Goal: Transaction & Acquisition: Purchase product/service

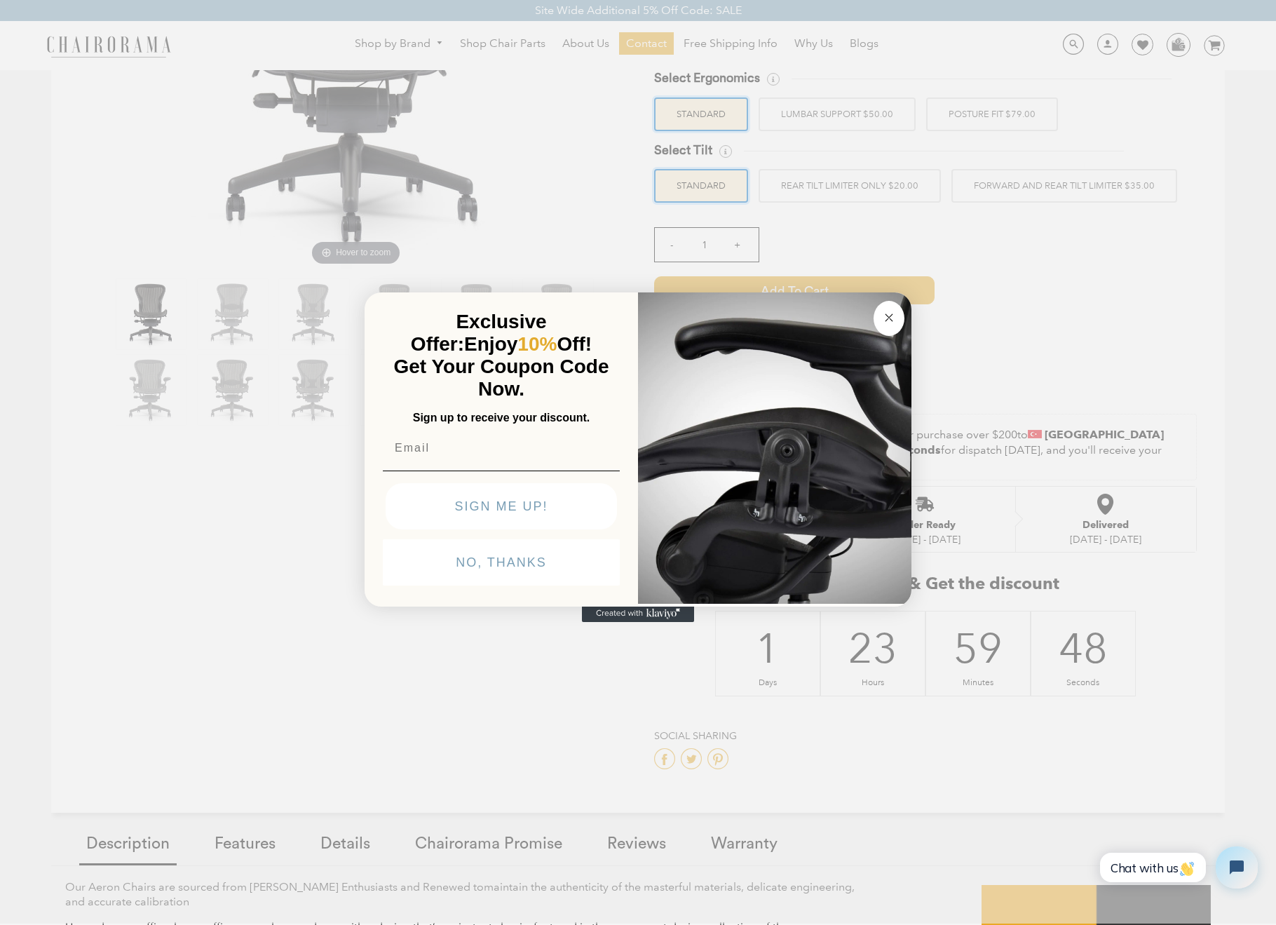
scroll to position [247, 0]
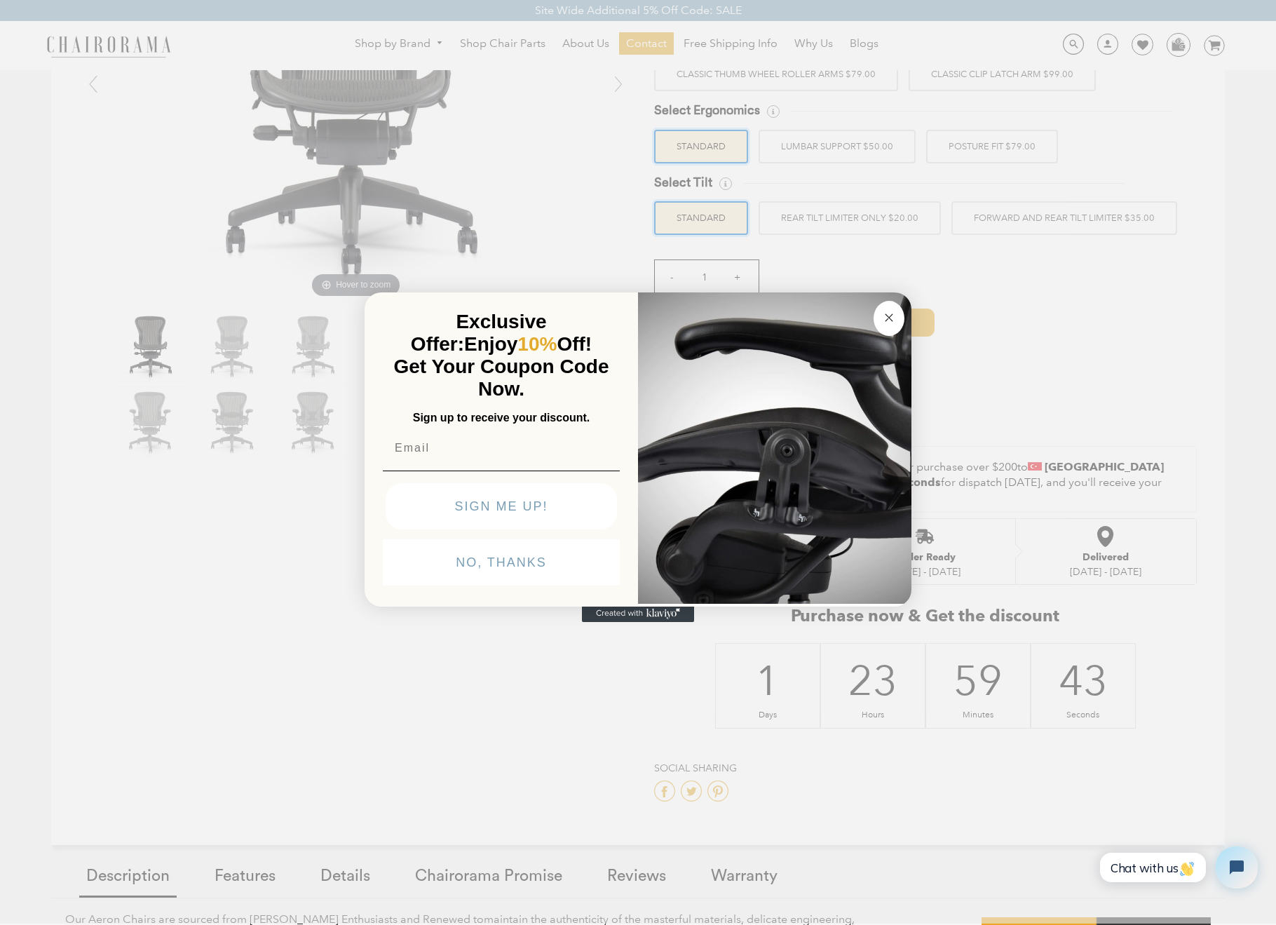
click at [463, 453] on input "Email" at bounding box center [501, 448] width 237 height 28
click at [459, 450] on input "Email" at bounding box center [501, 448] width 237 height 28
type input "a"
type input "[EMAIL_ADDRESS][DOMAIN_NAME]"
click input "Submit" at bounding box center [0, 0] width 0 height 0
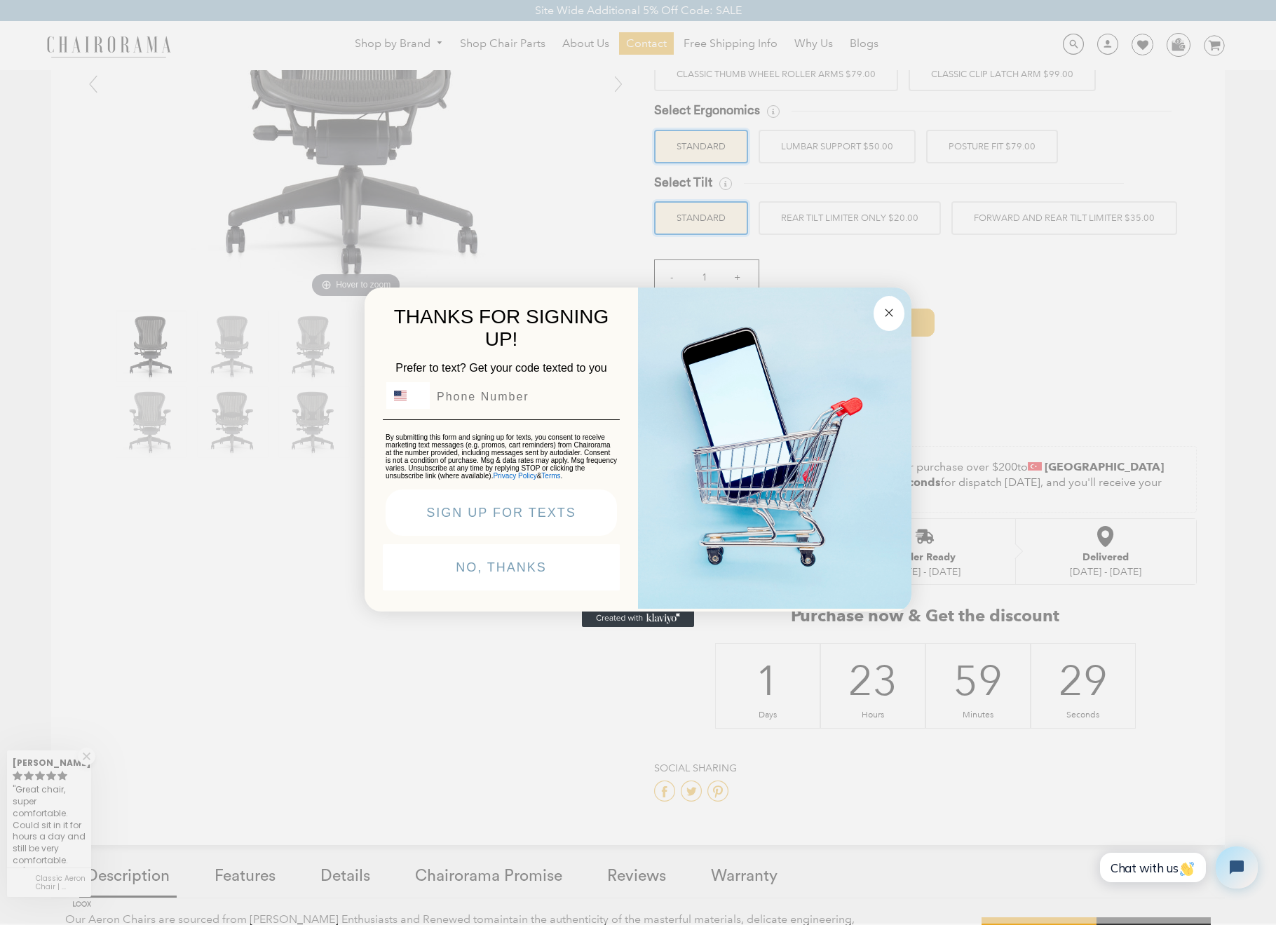
click at [398, 400] on img "United States" at bounding box center [400, 395] width 13 height 13
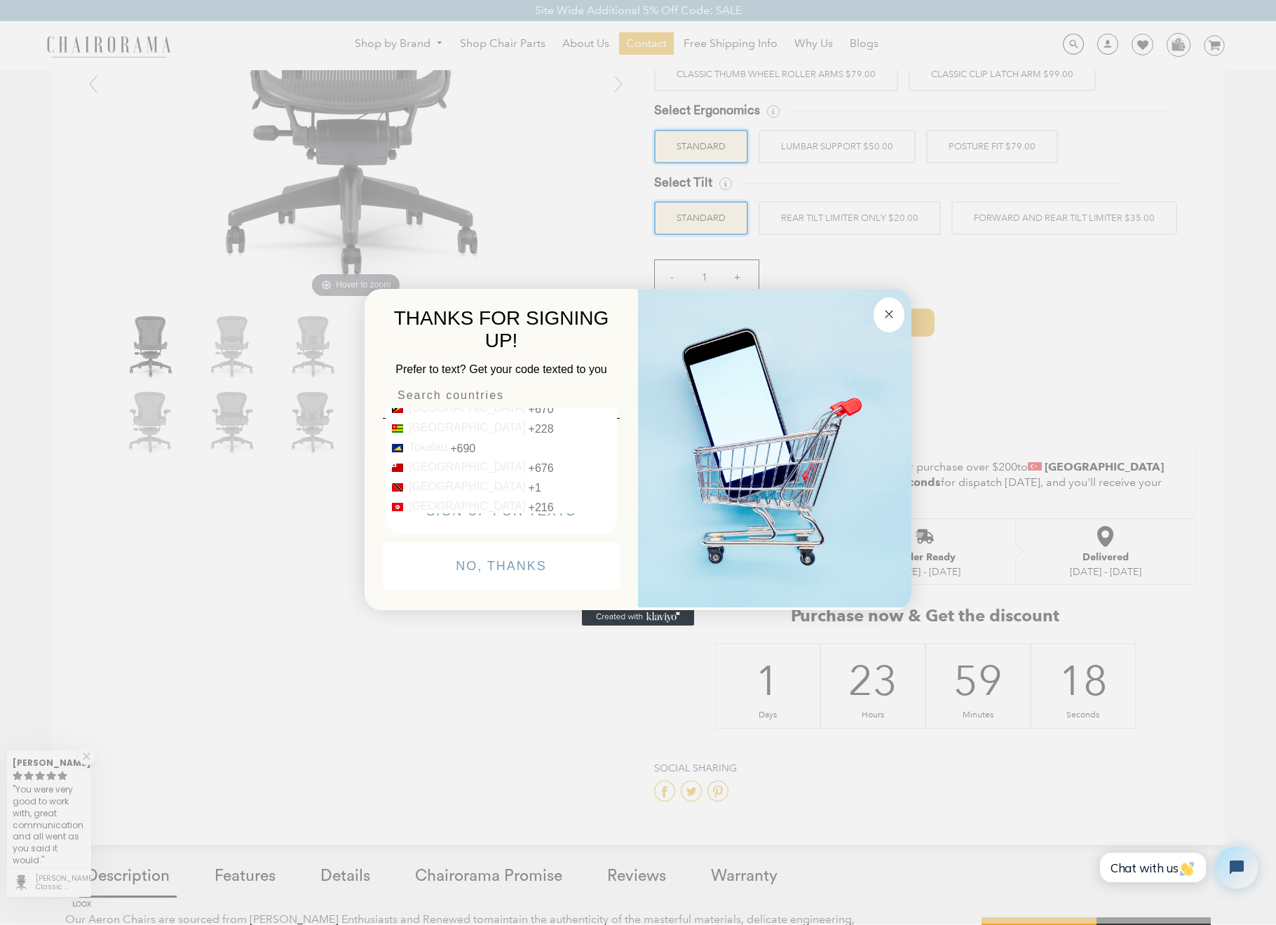
scroll to position [4231, 0]
click at [529, 522] on div "+90" at bounding box center [538, 528] width 19 height 13
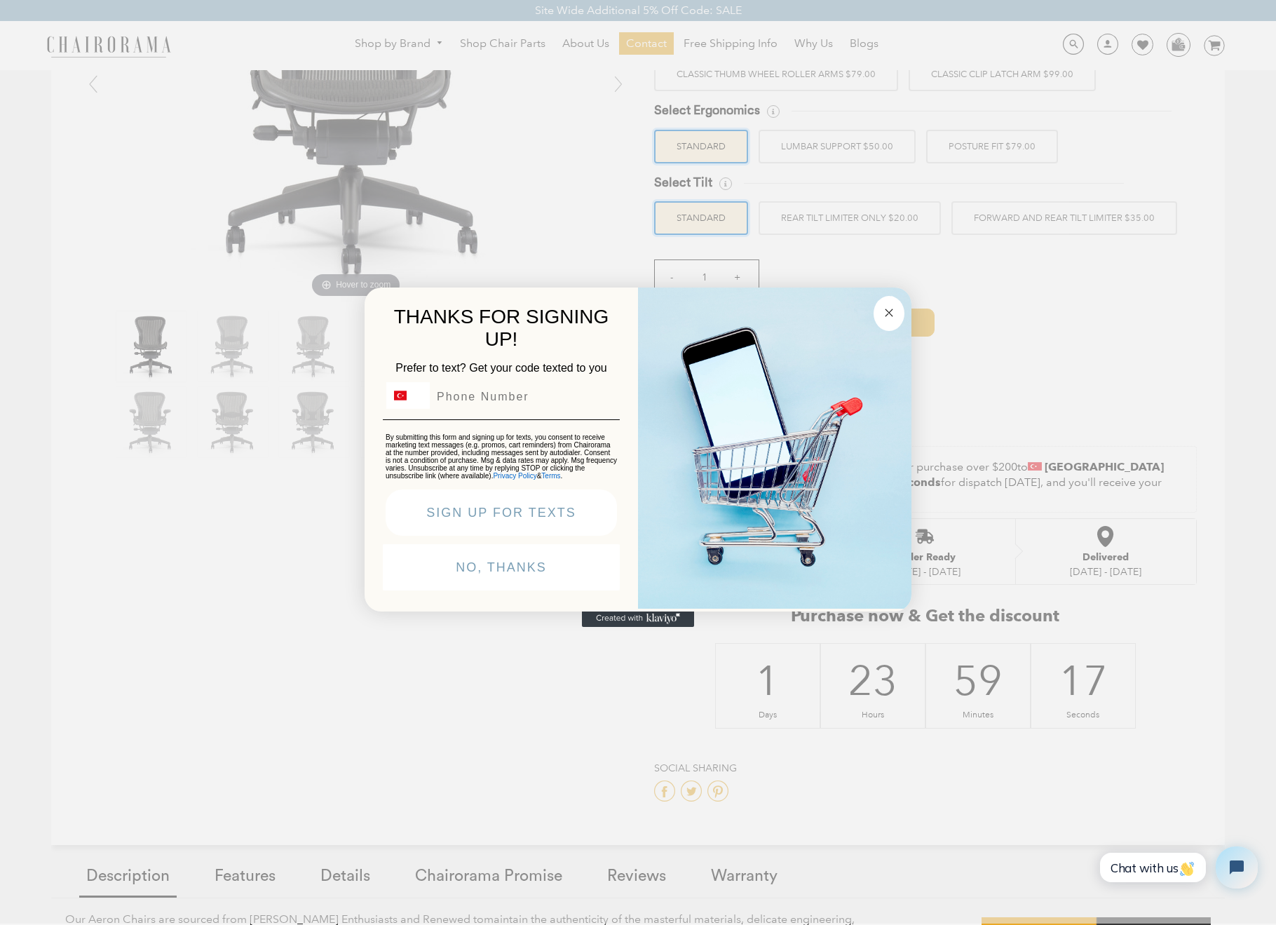
click at [460, 401] on input "Phone Number" at bounding box center [523, 396] width 186 height 27
type input "[PHONE_NUMBER]"
click input "Submit" at bounding box center [0, 0] width 0 height 0
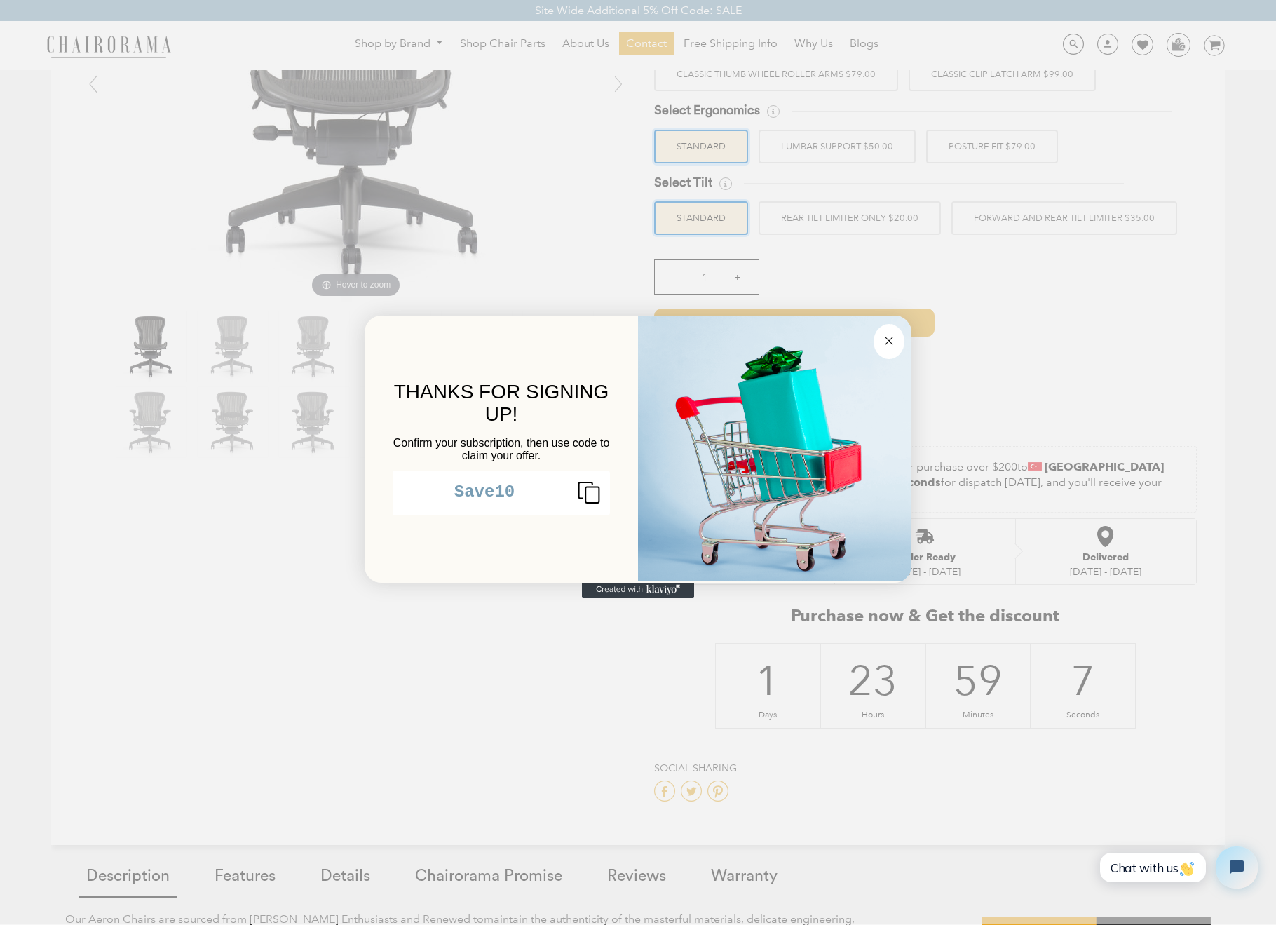
click at [590, 498] on icon "Copy coupon code" at bounding box center [583, 492] width 34 height 22
click at [889, 341] on icon "Close dialog" at bounding box center [888, 340] width 7 height 7
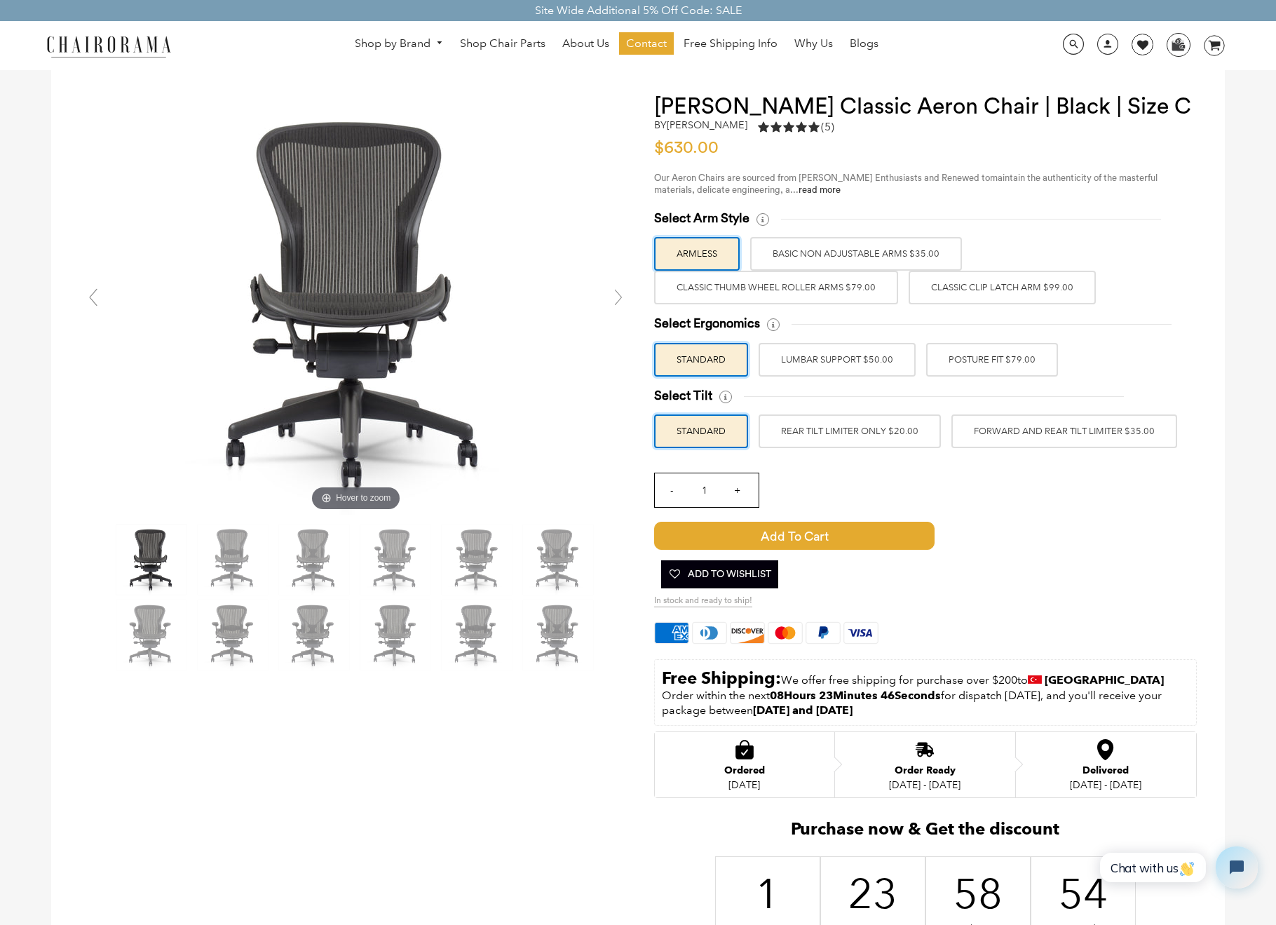
scroll to position [36, 0]
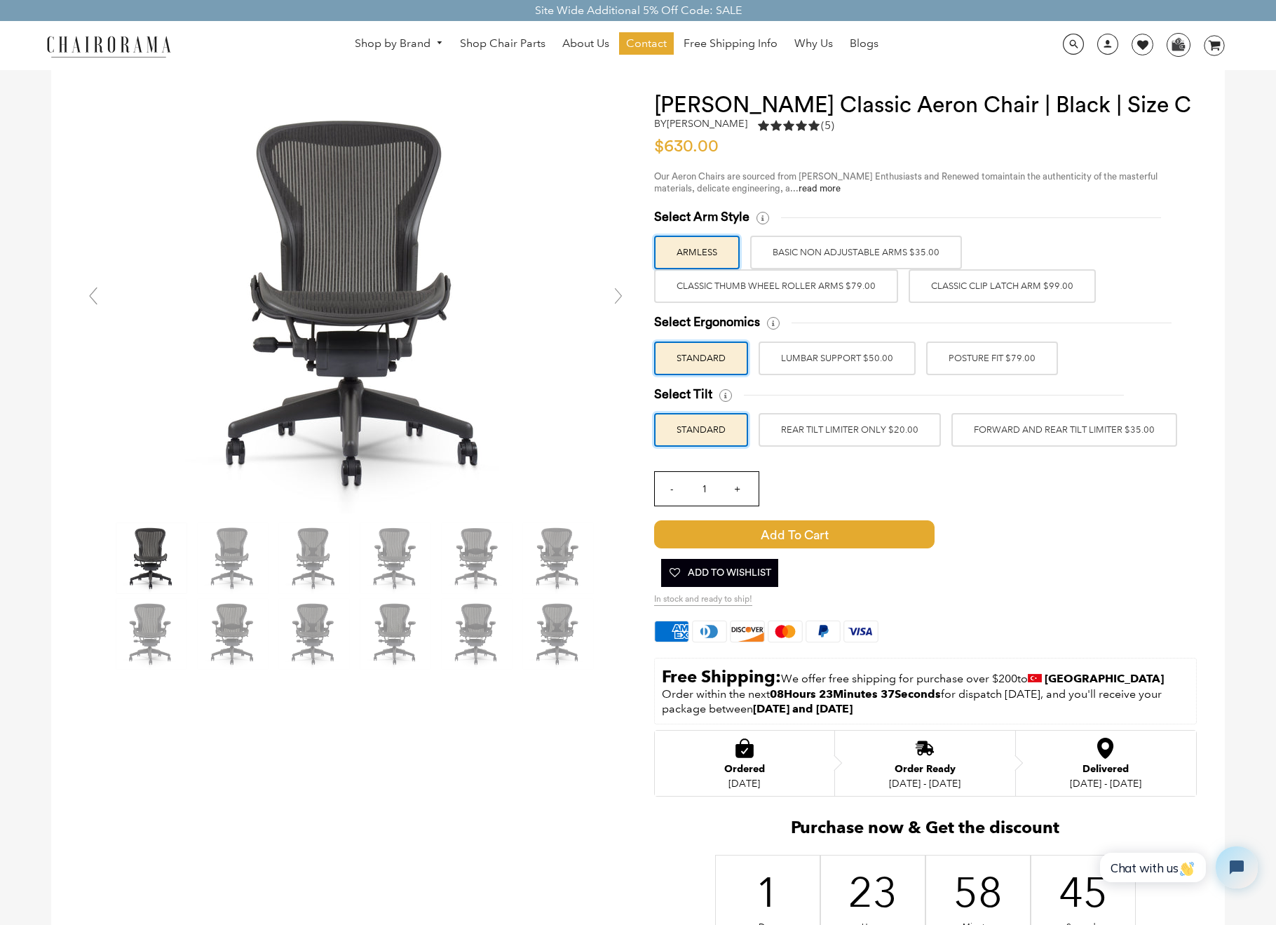
click at [989, 352] on label "POSTURE FIT $79.00" at bounding box center [992, 358] width 132 height 34
click at [0, 0] on input "POSTURE FIT $79.00" at bounding box center [0, 0] width 0 height 0
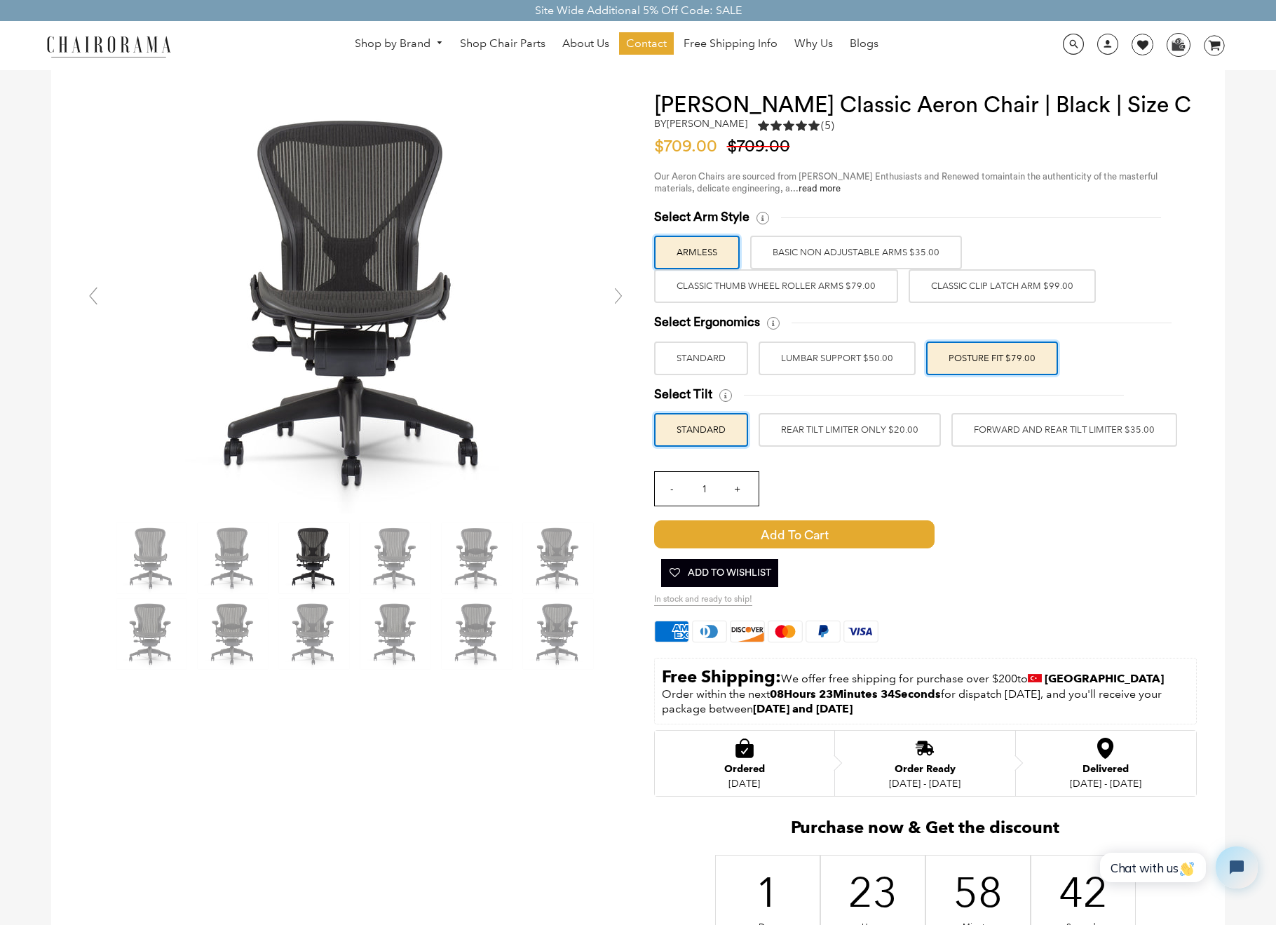
click at [832, 353] on label "LUMBAR SUPPORT $50.00" at bounding box center [837, 358] width 157 height 34
click at [0, 0] on input "LUMBAR SUPPORT $50.00" at bounding box center [0, 0] width 0 height 0
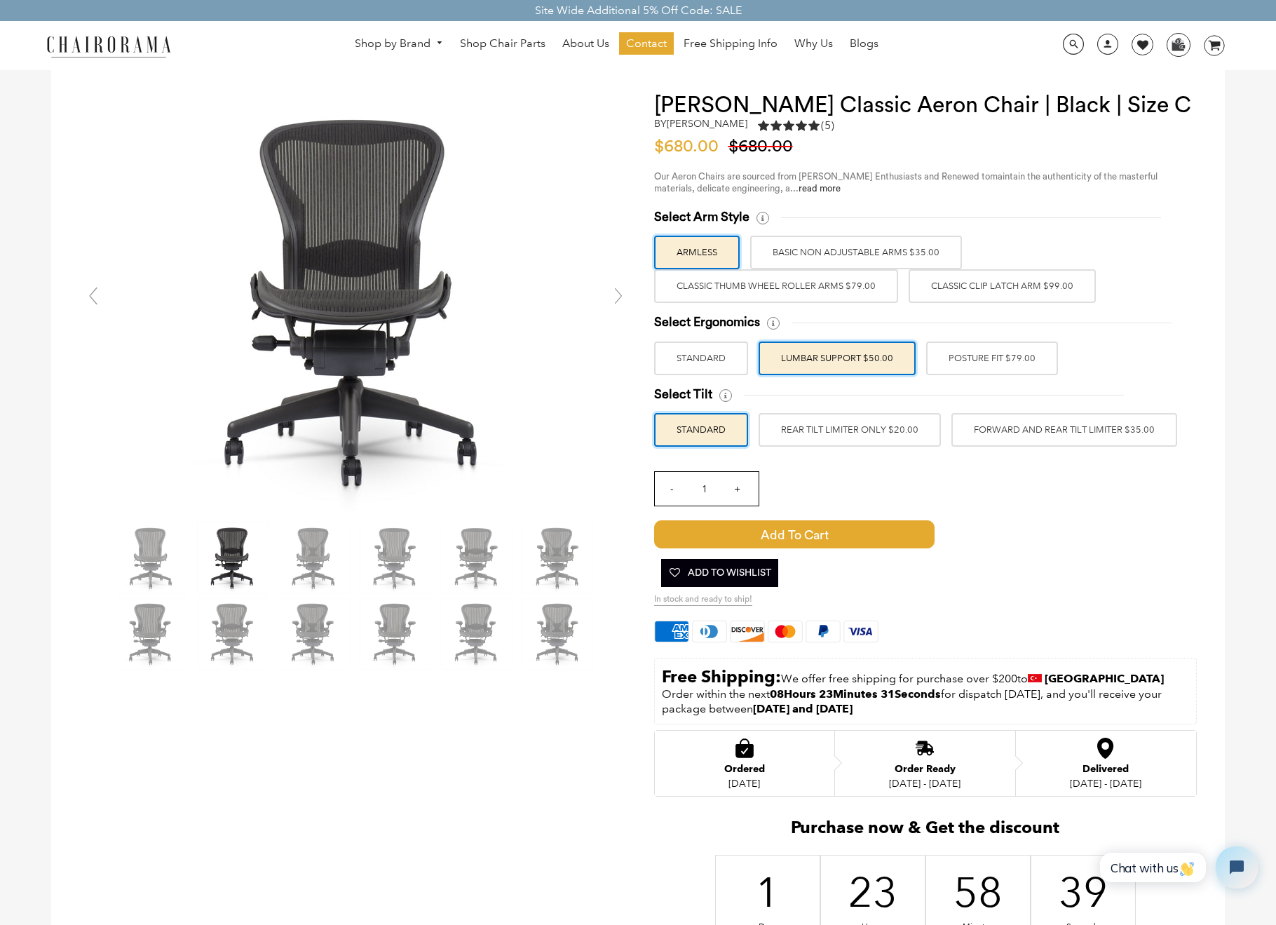
click at [995, 353] on label "POSTURE FIT $79.00" at bounding box center [992, 358] width 132 height 34
click at [0, 0] on input "POSTURE FIT $79.00" at bounding box center [0, 0] width 0 height 0
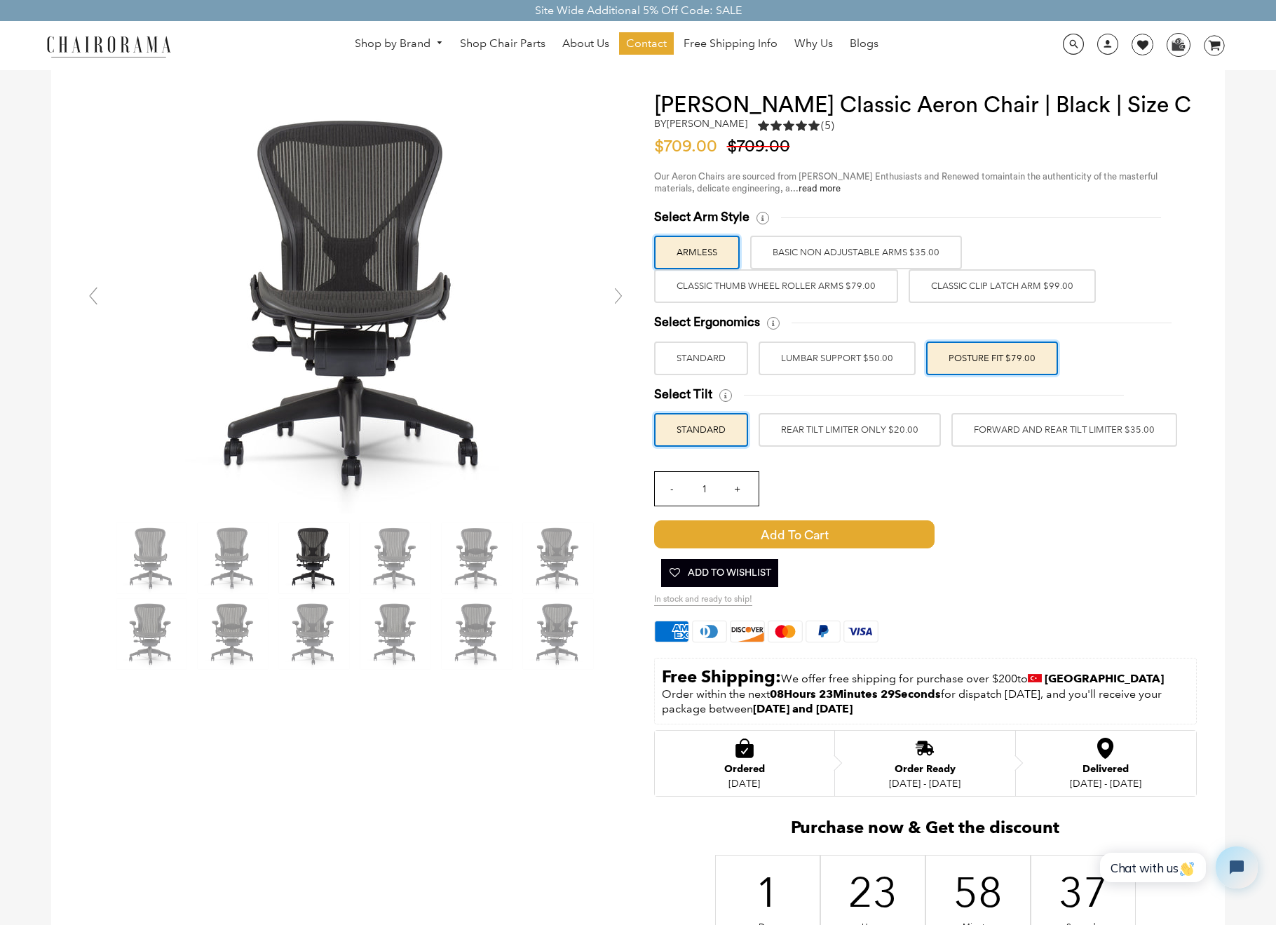
click at [873, 352] on label "LUMBAR SUPPORT $50.00" at bounding box center [837, 358] width 157 height 34
click at [0, 0] on input "LUMBAR SUPPORT $50.00" at bounding box center [0, 0] width 0 height 0
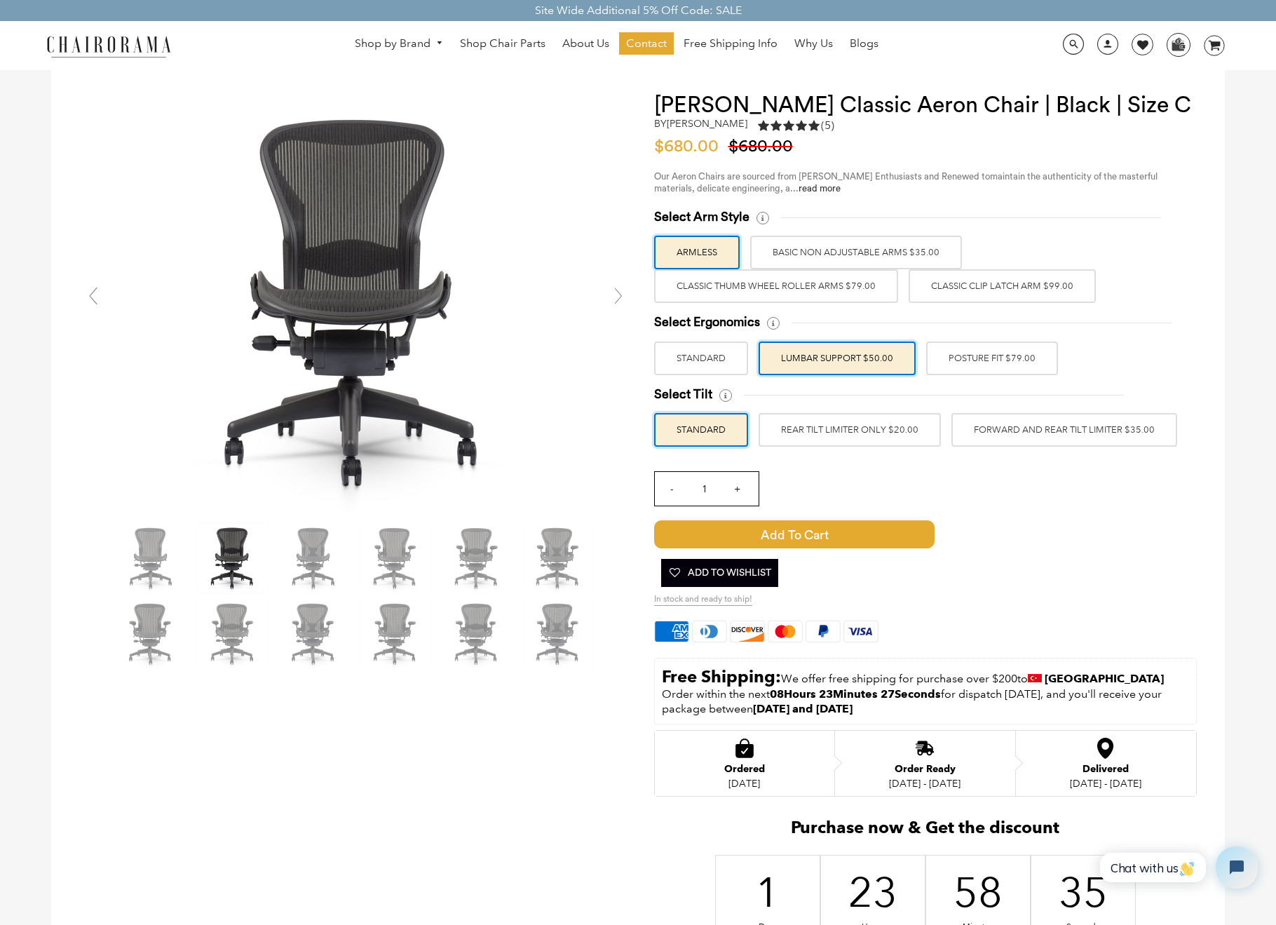
click at [984, 353] on label "POSTURE FIT $79.00" at bounding box center [992, 358] width 132 height 34
click at [0, 0] on input "POSTURE FIT $79.00" at bounding box center [0, 0] width 0 height 0
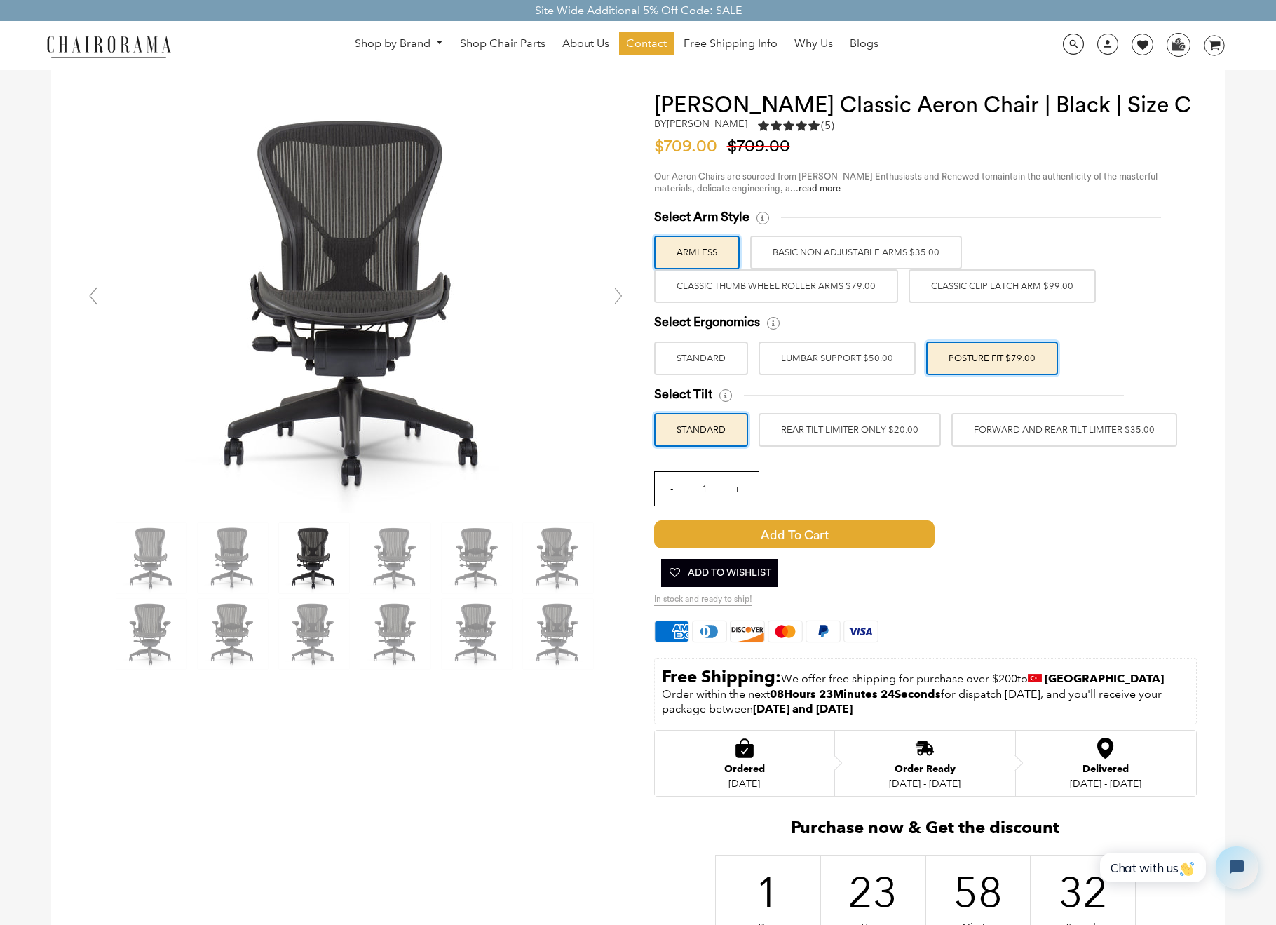
click at [1038, 424] on label "FORWARD AND REAR TILT LIMITER $35.00" at bounding box center [1064, 430] width 226 height 34
click at [0, 0] on input "FORWARD AND REAR TILT LIMITER $35.00" at bounding box center [0, 0] width 0 height 0
click at [877, 426] on label "REAR TILT LIMITER ONLY $20.00" at bounding box center [850, 430] width 182 height 34
click at [0, 0] on input "REAR TILT LIMITER ONLY $20.00" at bounding box center [0, 0] width 0 height 0
click at [688, 428] on label "STANDARD" at bounding box center [701, 430] width 94 height 34
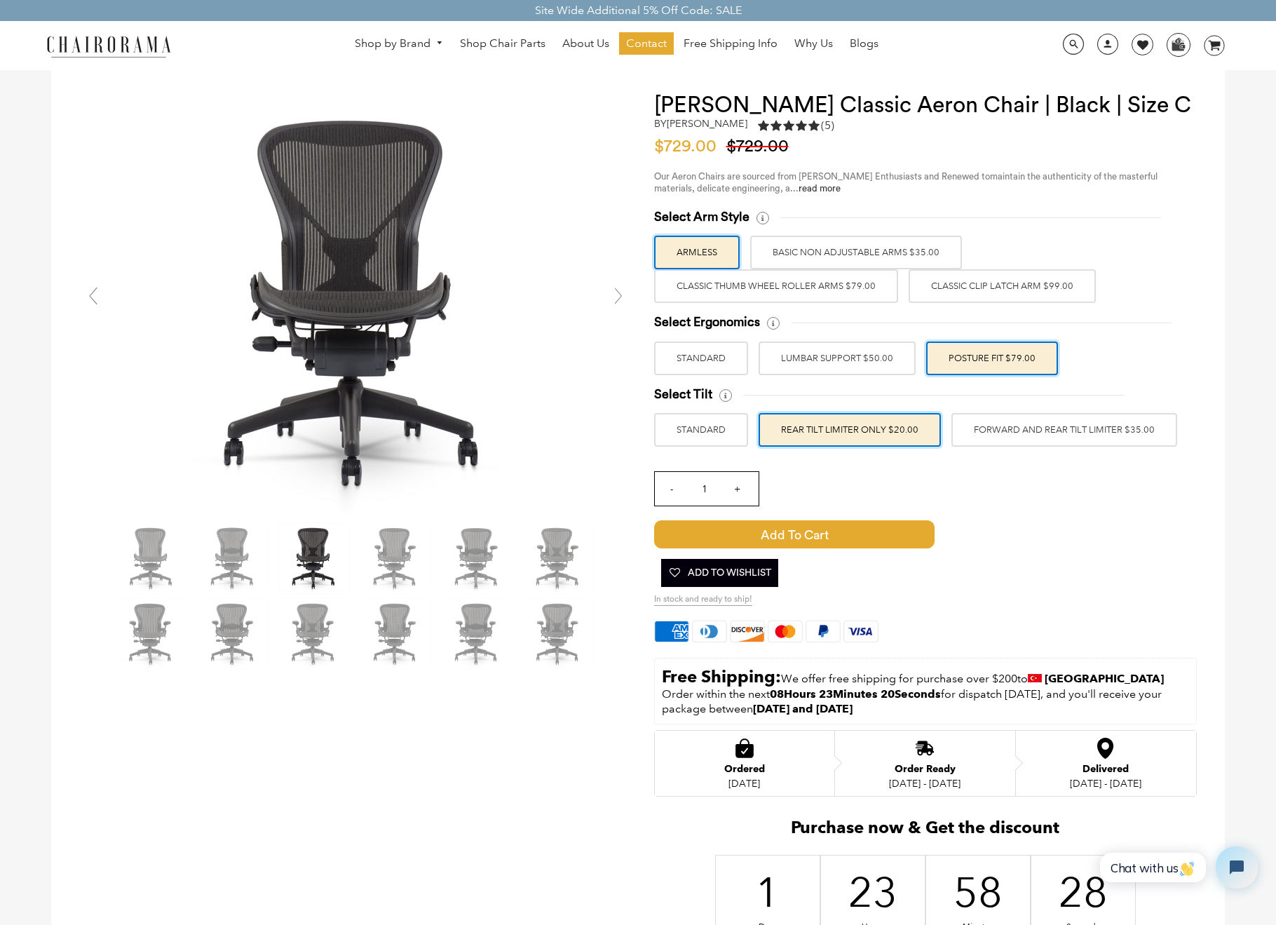
click at [0, 0] on input "STANDARD" at bounding box center [0, 0] width 0 height 0
click at [1006, 427] on label "FORWARD AND REAR TILT LIMITER $35.00" at bounding box center [1064, 430] width 226 height 34
click at [0, 0] on input "FORWARD AND REAR TILT LIMITER $35.00" at bounding box center [0, 0] width 0 height 0
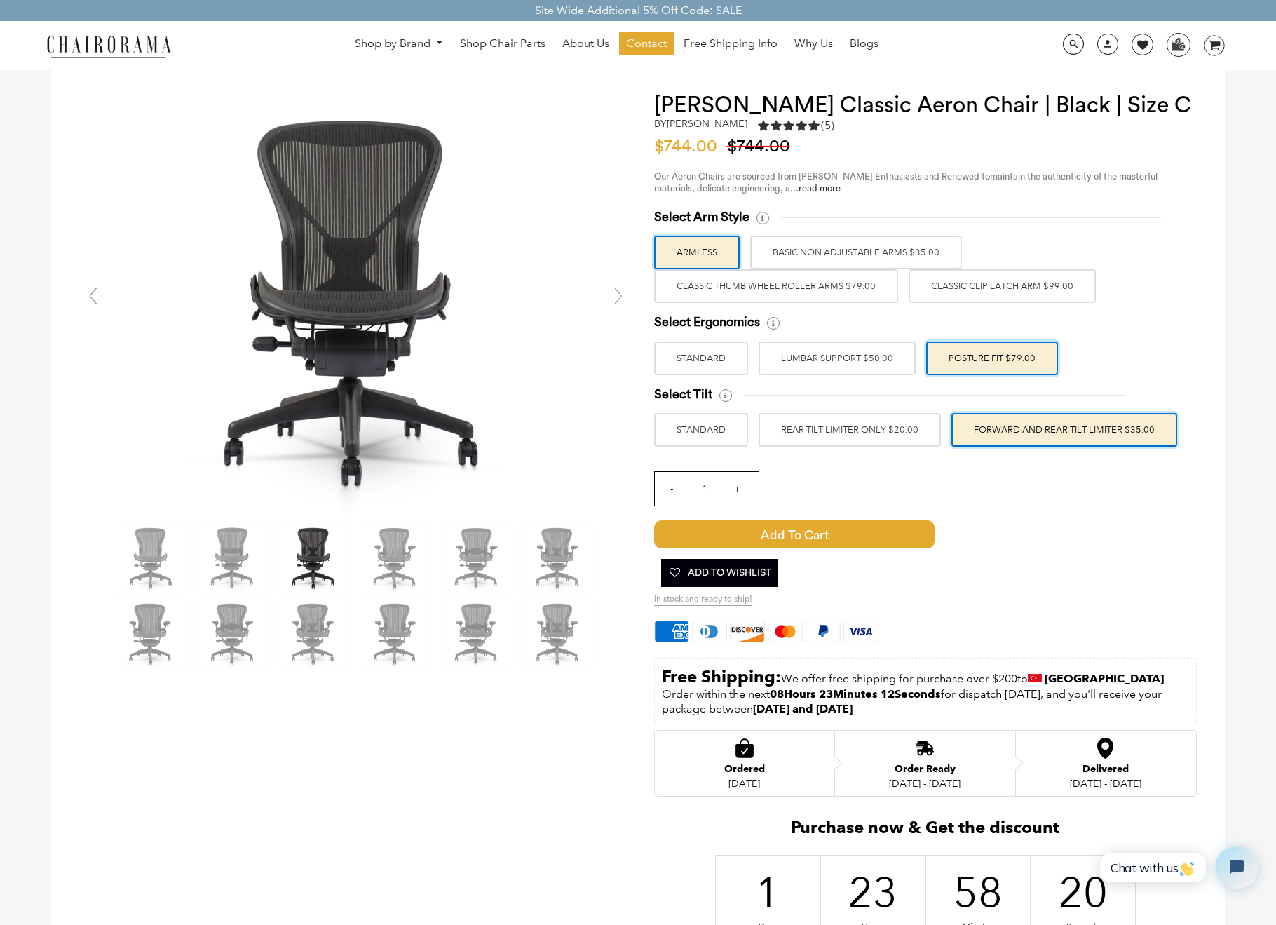
click at [998, 283] on label "Classic Clip Latch Arm $99.00" at bounding box center [1002, 286] width 187 height 34
click at [0, 0] on input "Classic Clip Latch Arm $99.00" at bounding box center [0, 0] width 0 height 0
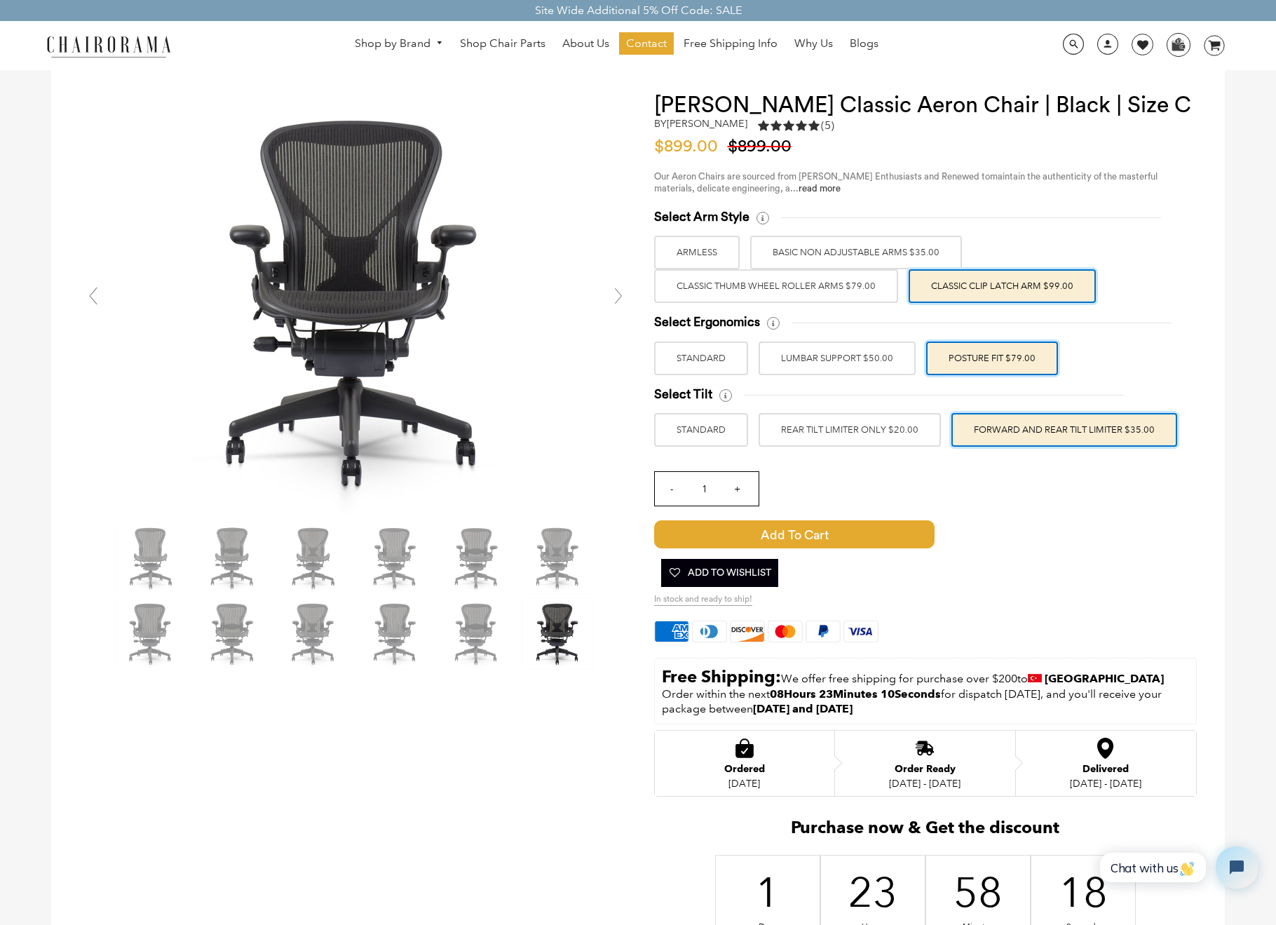
click at [825, 283] on label "Classic Thumb Wheel Roller Arms $79.00" at bounding box center [776, 286] width 244 height 34
click at [0, 0] on input "Classic Thumb Wheel Roller Arms $79.00" at bounding box center [0, 0] width 0 height 0
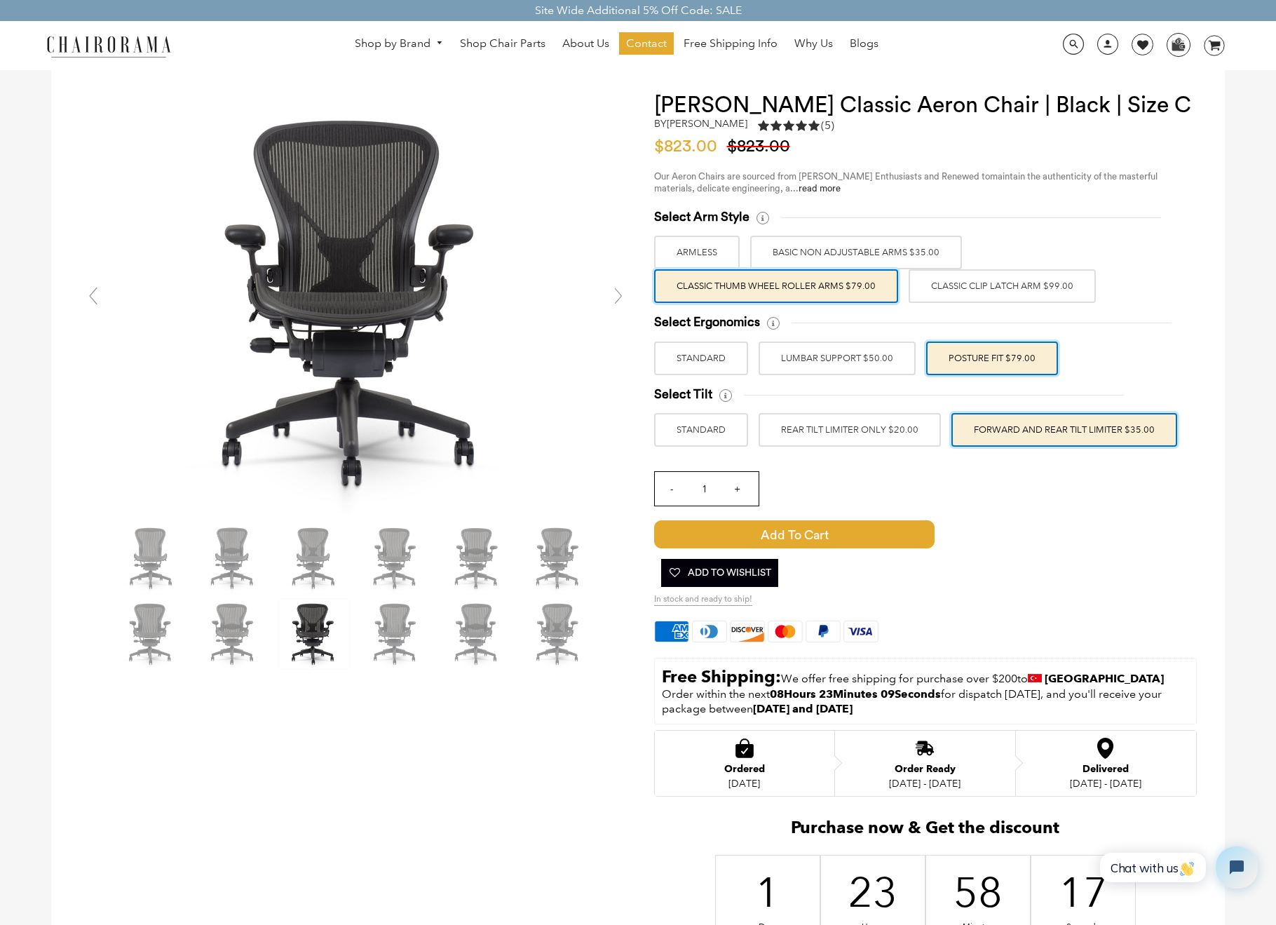
click at [875, 245] on label "BASIC NON ADJUSTABLE ARMS $35.00" at bounding box center [856, 253] width 212 height 34
click at [0, 0] on input "BASIC NON ADJUSTABLE ARMS $35.00" at bounding box center [0, 0] width 0 height 0
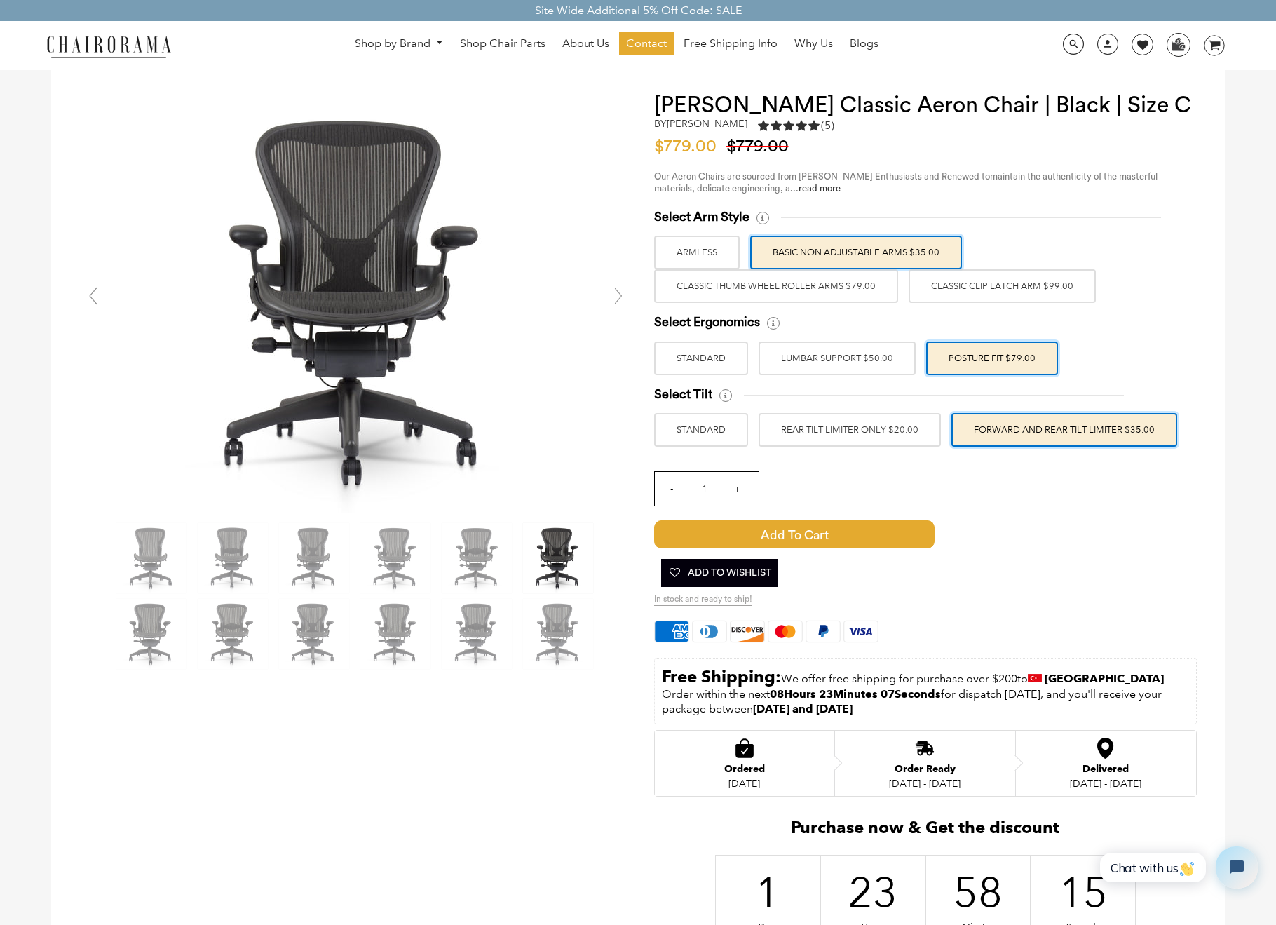
click at [988, 287] on label "Classic Clip Latch Arm $99.00" at bounding box center [1002, 286] width 187 height 34
click at [0, 0] on input "Classic Clip Latch Arm $99.00" at bounding box center [0, 0] width 0 height 0
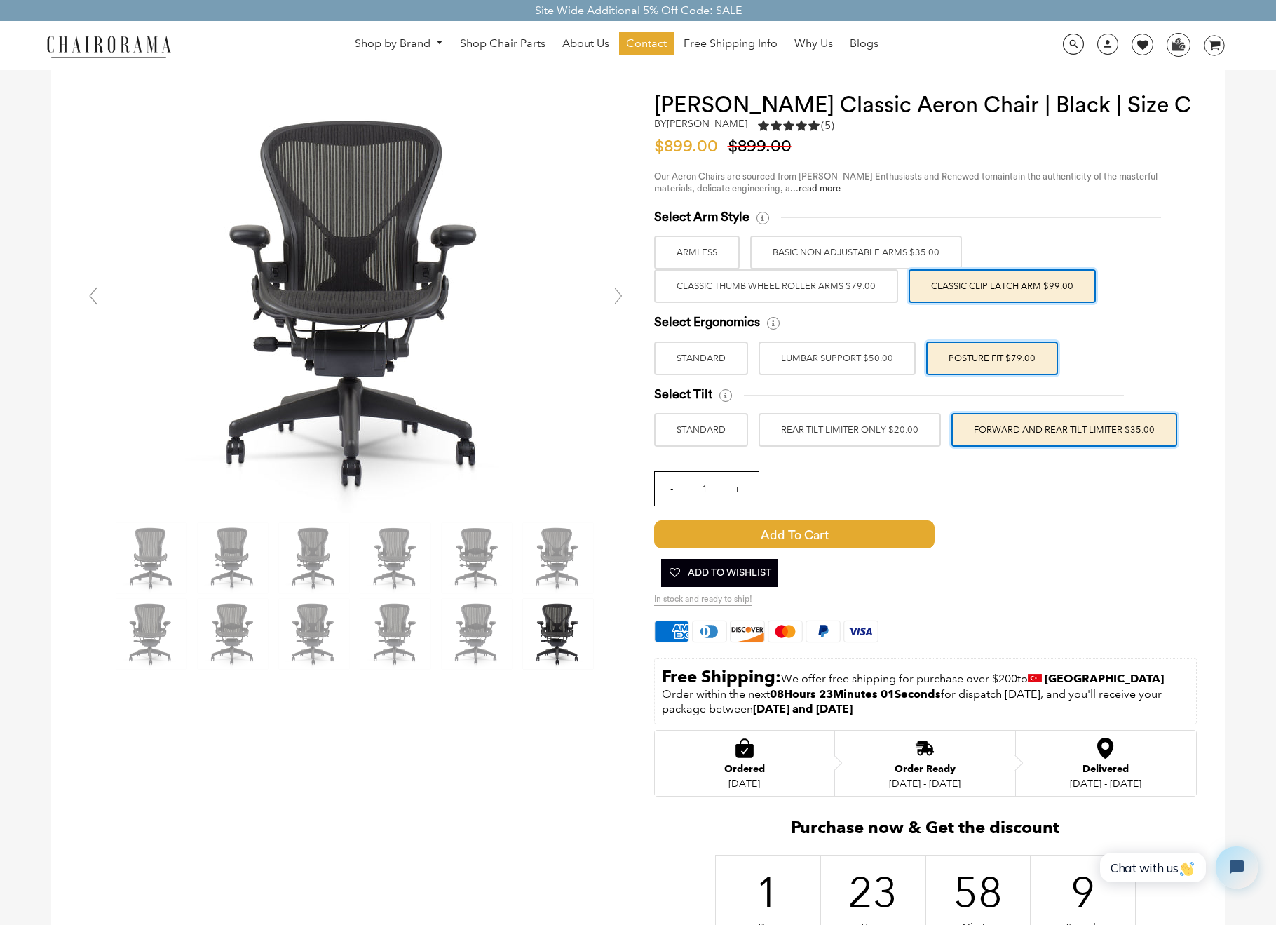
click at [803, 285] on label "Classic Thumb Wheel Roller Arms $79.00" at bounding box center [776, 286] width 244 height 34
click at [0, 0] on input "Classic Thumb Wheel Roller Arms $79.00" at bounding box center [0, 0] width 0 height 0
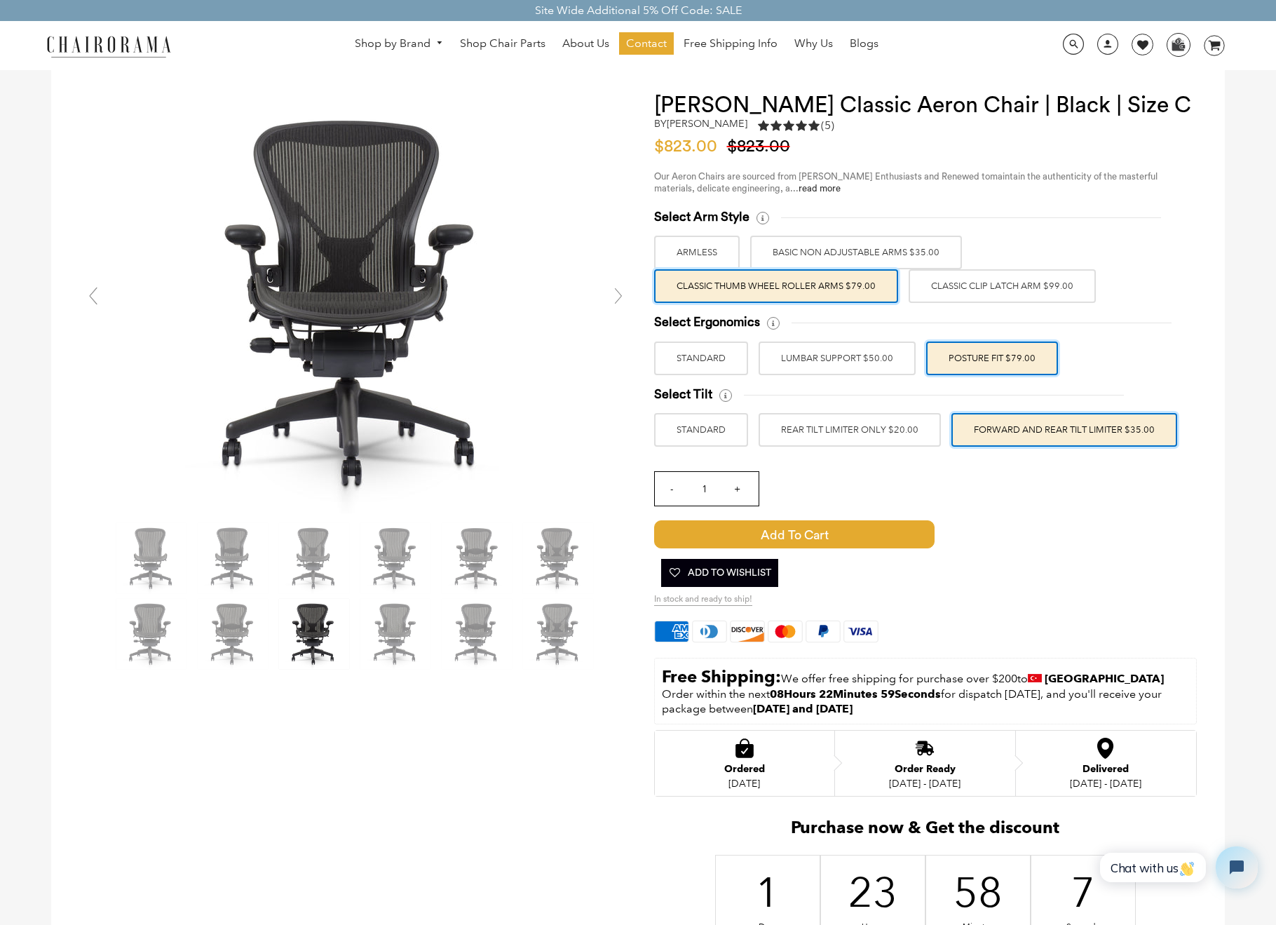
click at [980, 283] on label "Classic Clip Latch Arm $99.00" at bounding box center [1002, 286] width 187 height 34
click at [0, 0] on input "Classic Clip Latch Arm $99.00" at bounding box center [0, 0] width 0 height 0
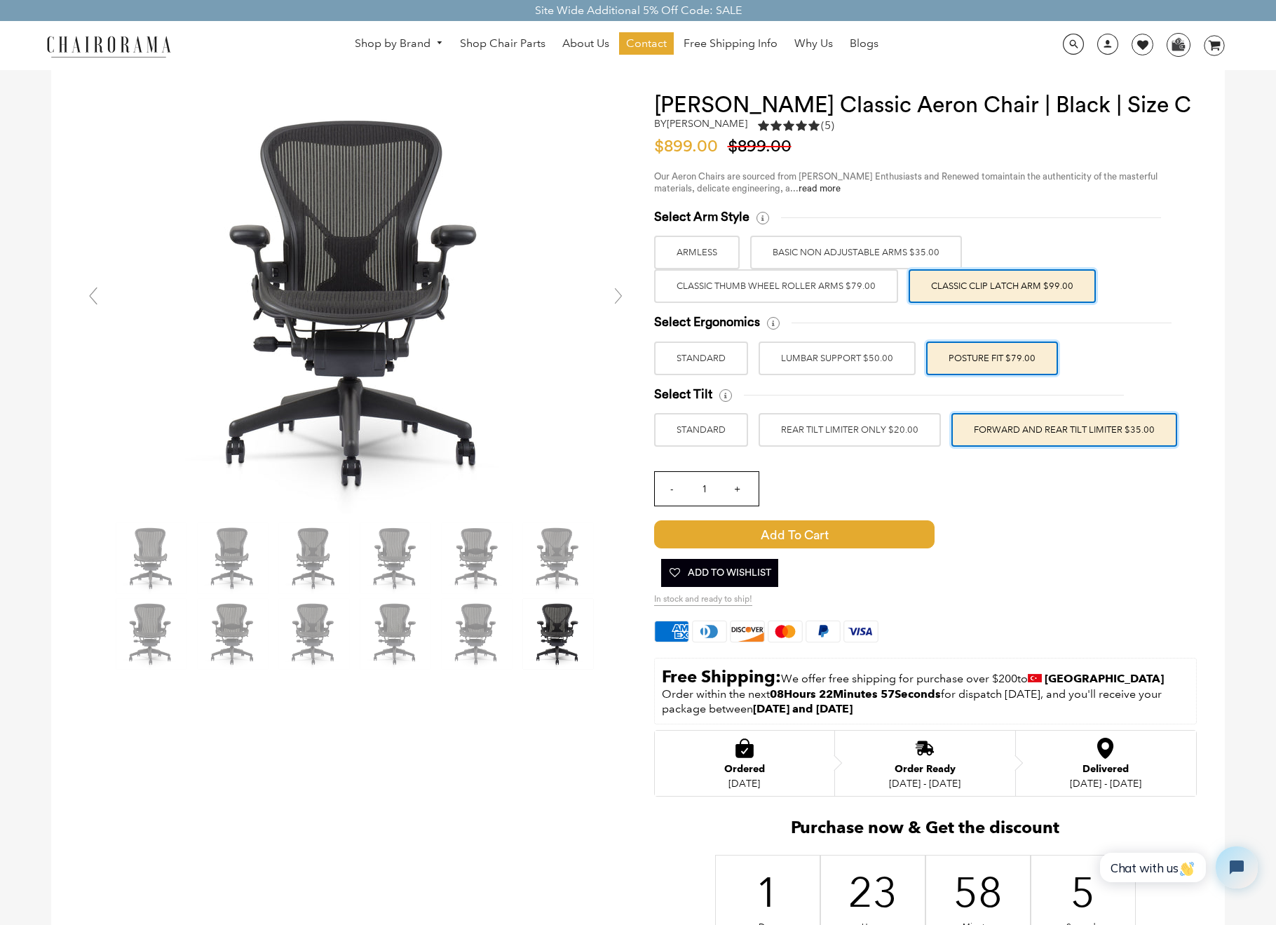
click at [784, 281] on label "Classic Thumb Wheel Roller Arms $79.00" at bounding box center [776, 286] width 244 height 34
click at [0, 0] on input "Classic Thumb Wheel Roller Arms $79.00" at bounding box center [0, 0] width 0 height 0
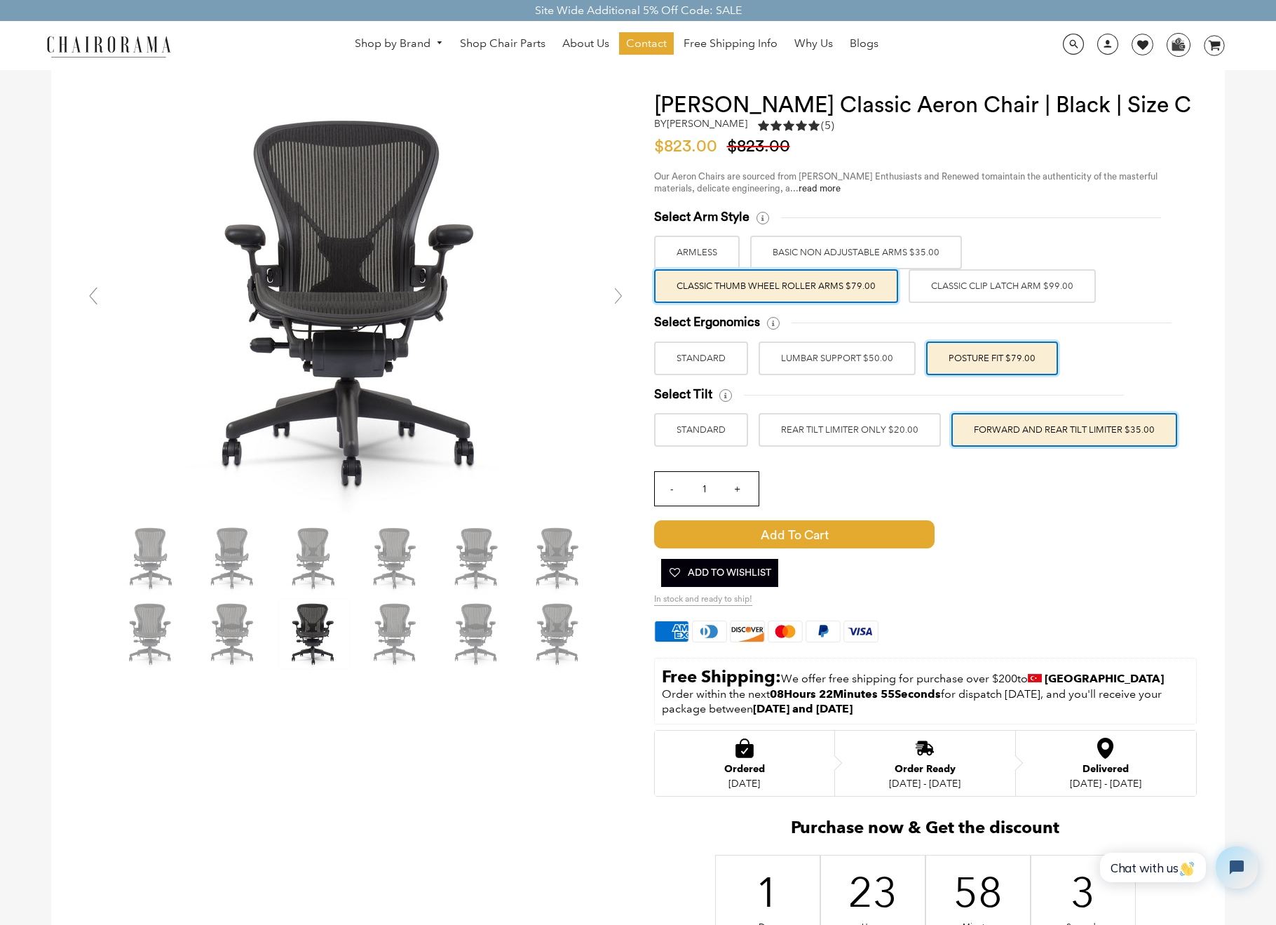
click at [996, 282] on label "Classic Clip Latch Arm $99.00" at bounding box center [1002, 286] width 187 height 34
click at [0, 0] on input "Classic Clip Latch Arm $99.00" at bounding box center [0, 0] width 0 height 0
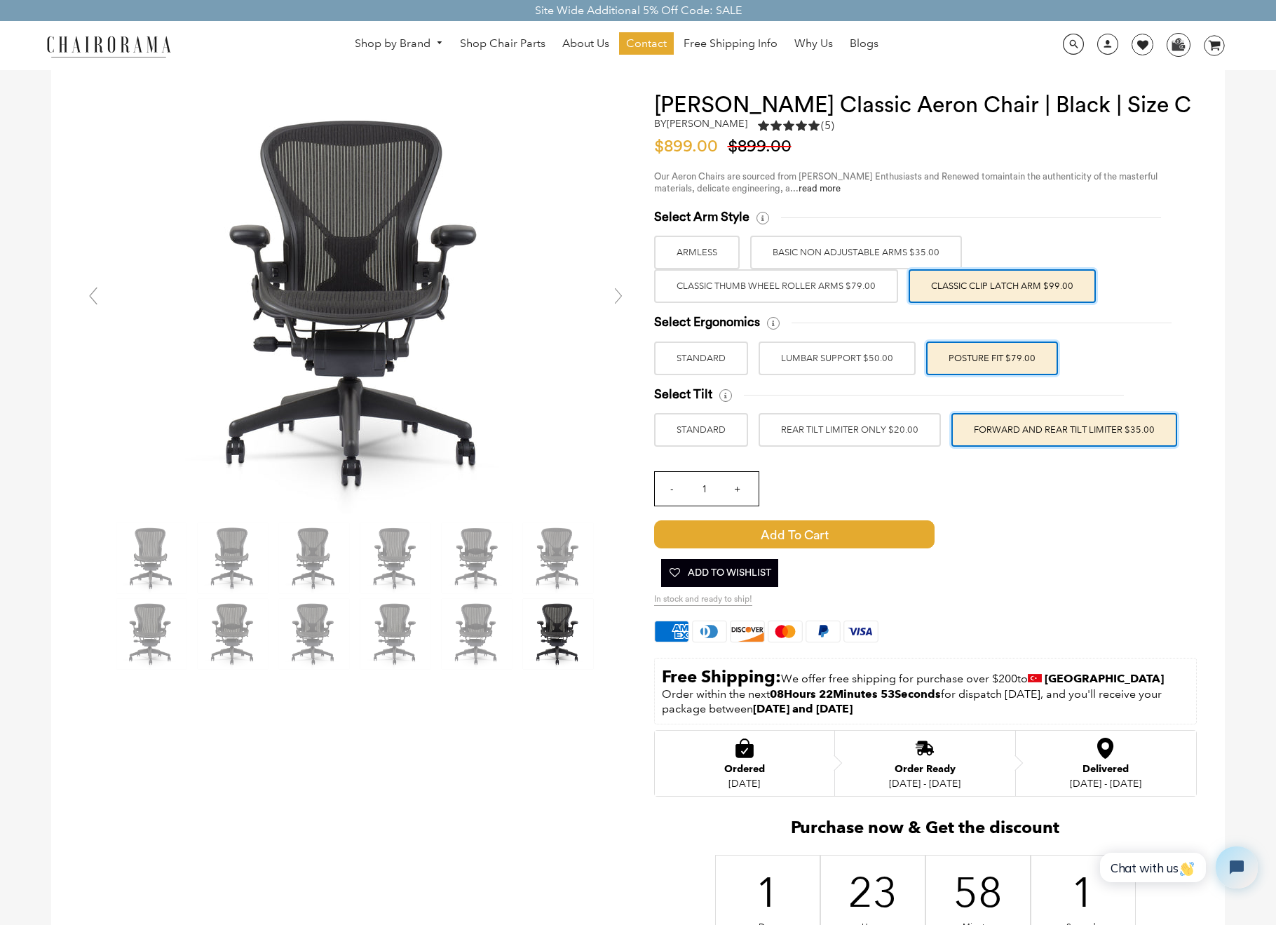
click at [818, 279] on label "Classic Thumb Wheel Roller Arms $79.00" at bounding box center [776, 286] width 244 height 34
click at [0, 0] on input "Classic Thumb Wheel Roller Arms $79.00" at bounding box center [0, 0] width 0 height 0
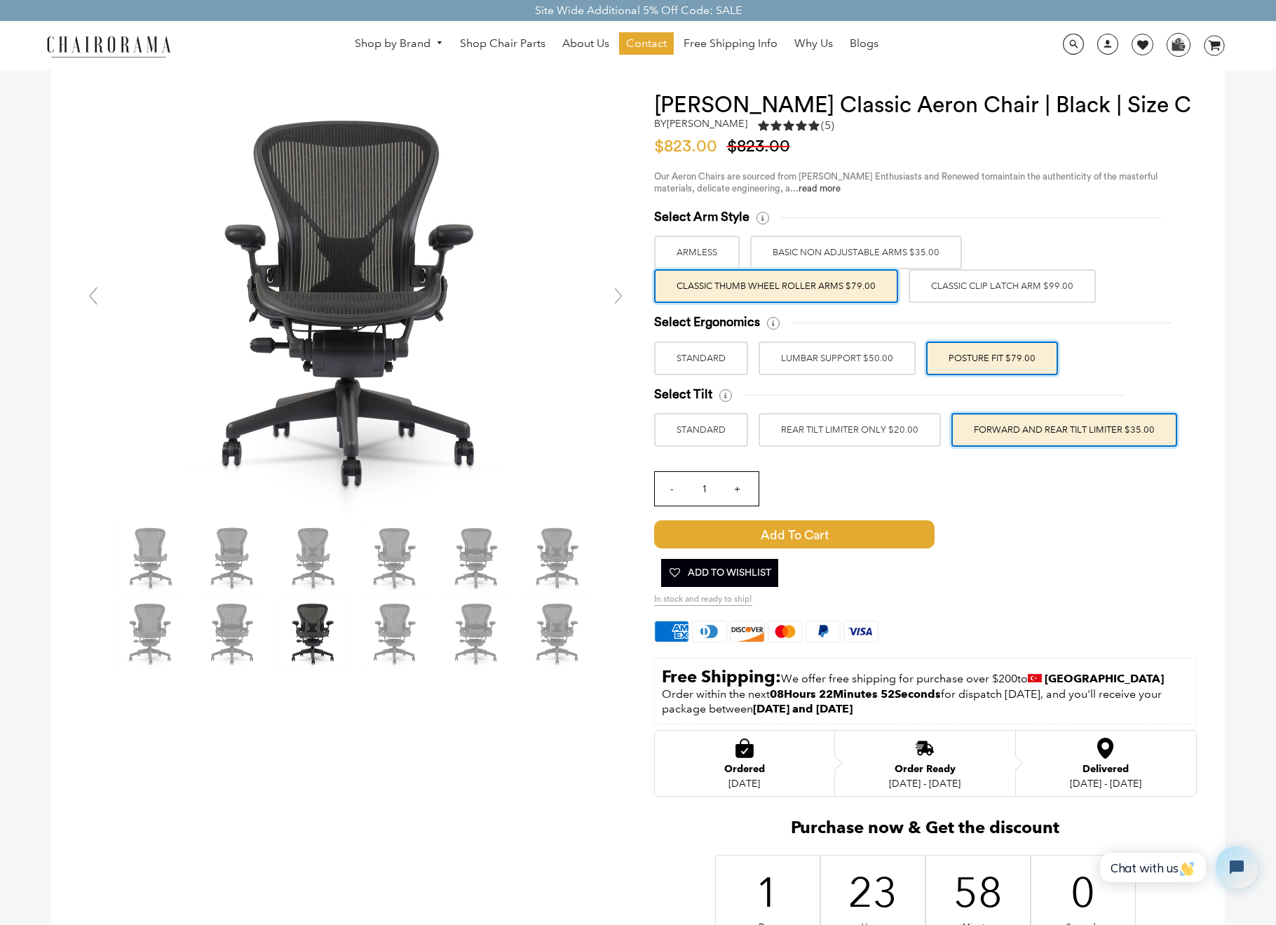
click at [995, 282] on label "Classic Clip Latch Arm $99.00" at bounding box center [1002, 286] width 187 height 34
click at [0, 0] on input "Classic Clip Latch Arm $99.00" at bounding box center [0, 0] width 0 height 0
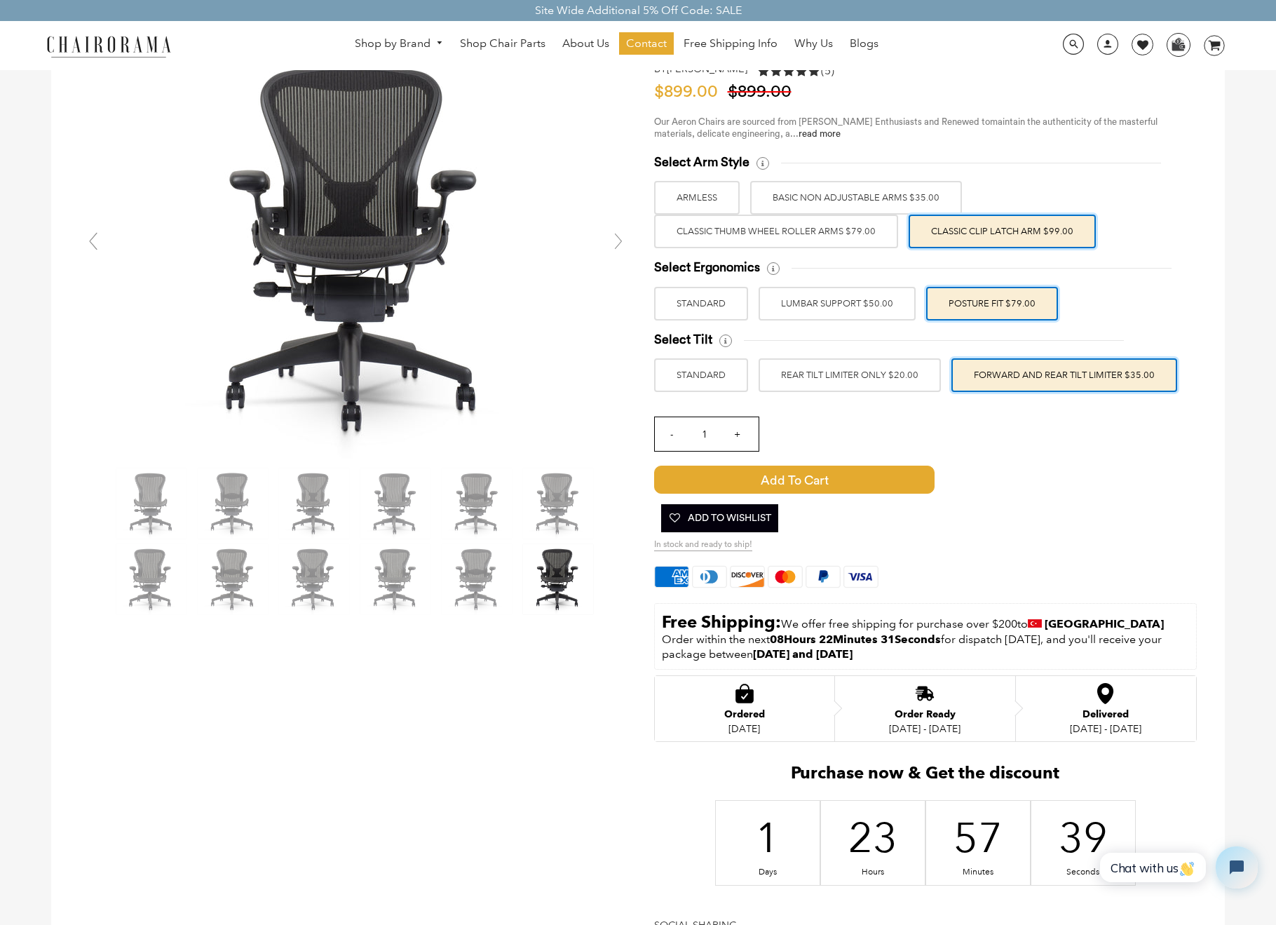
scroll to position [90, 0]
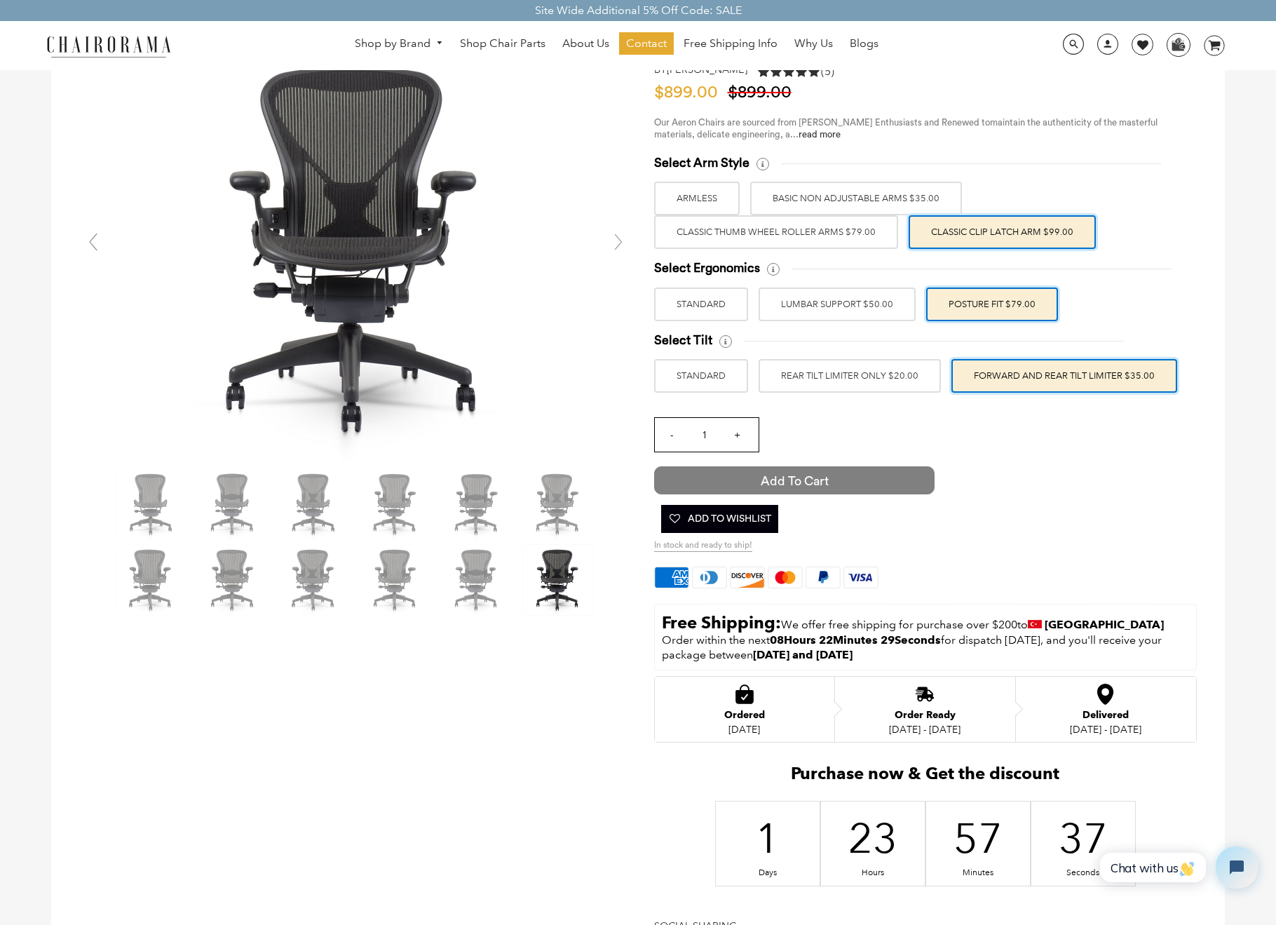
click at [807, 474] on span "Add to Cart" at bounding box center [794, 480] width 280 height 28
